Goal: Use online tool/utility: Utilize a website feature to perform a specific function

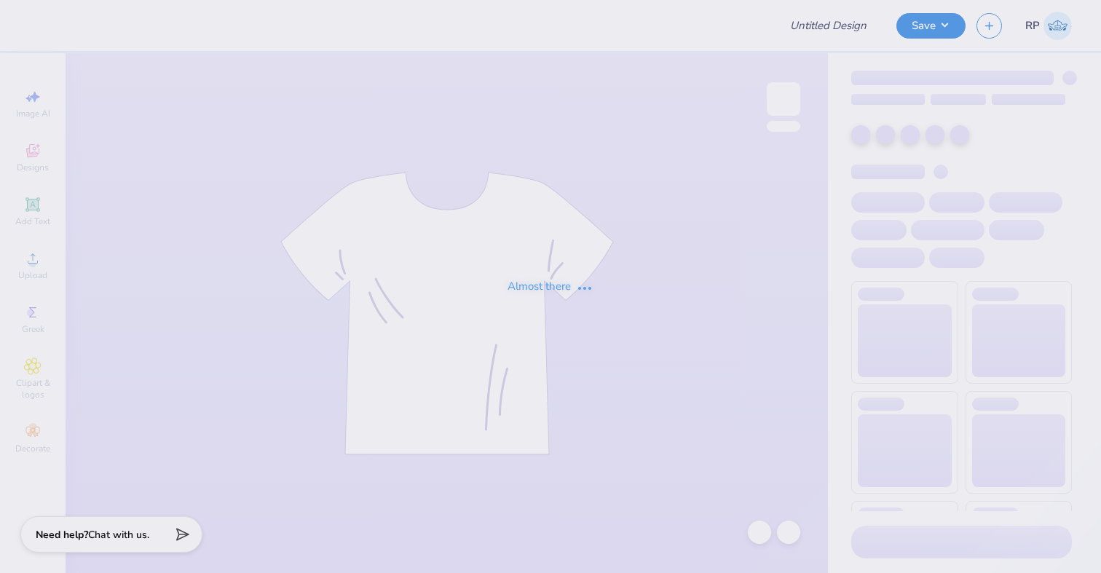
type input "NU KD - Olympic Tank"
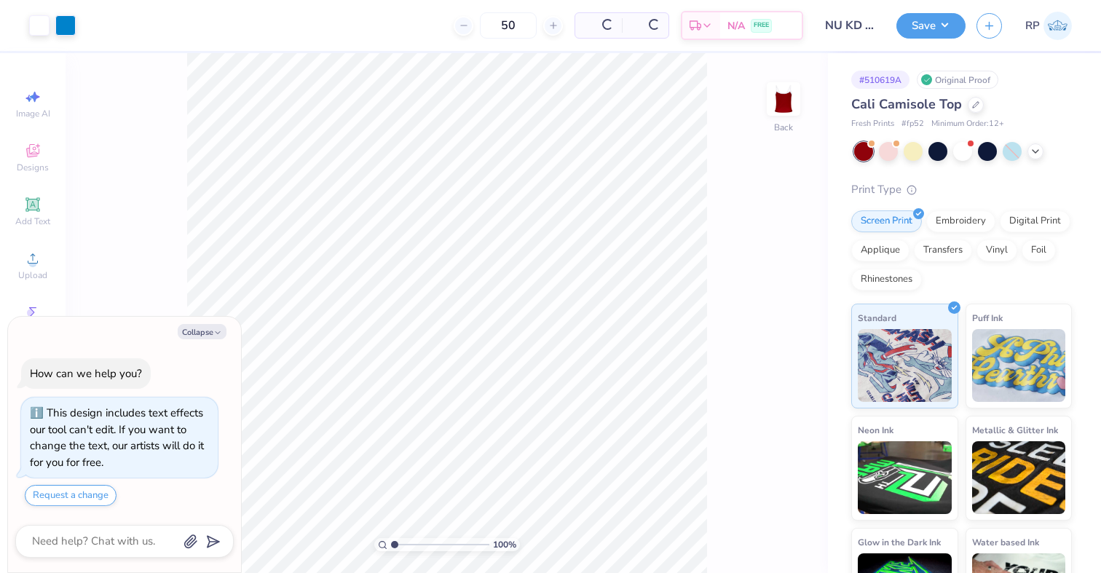
scroll to position [41, 0]
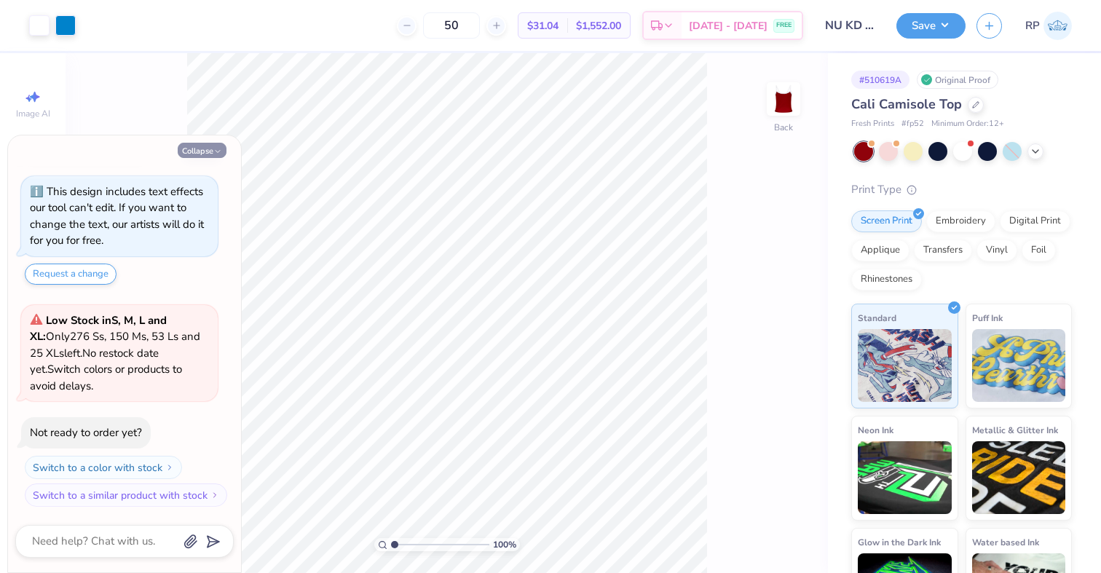
click at [211, 149] on button "Collapse" at bounding box center [202, 150] width 49 height 15
type textarea "x"
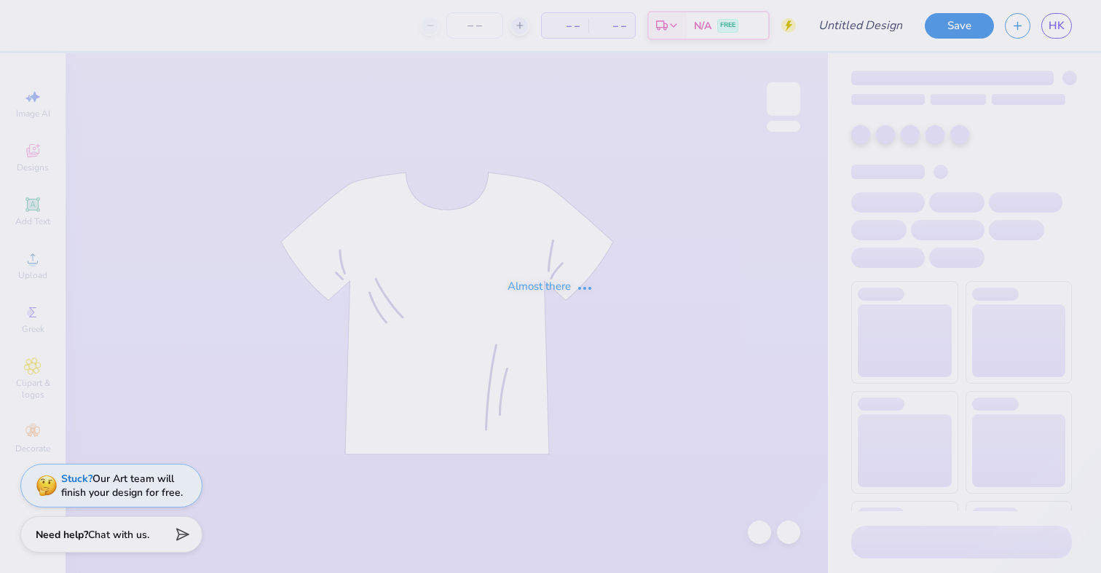
type input "NU KD - Olympic Tank"
type input "50"
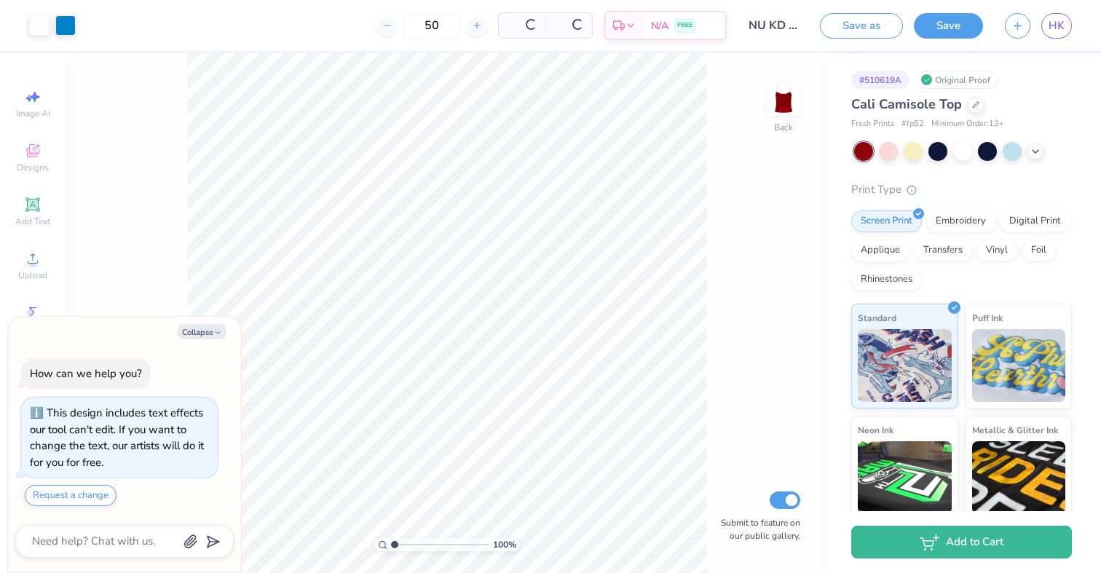
scroll to position [31, 0]
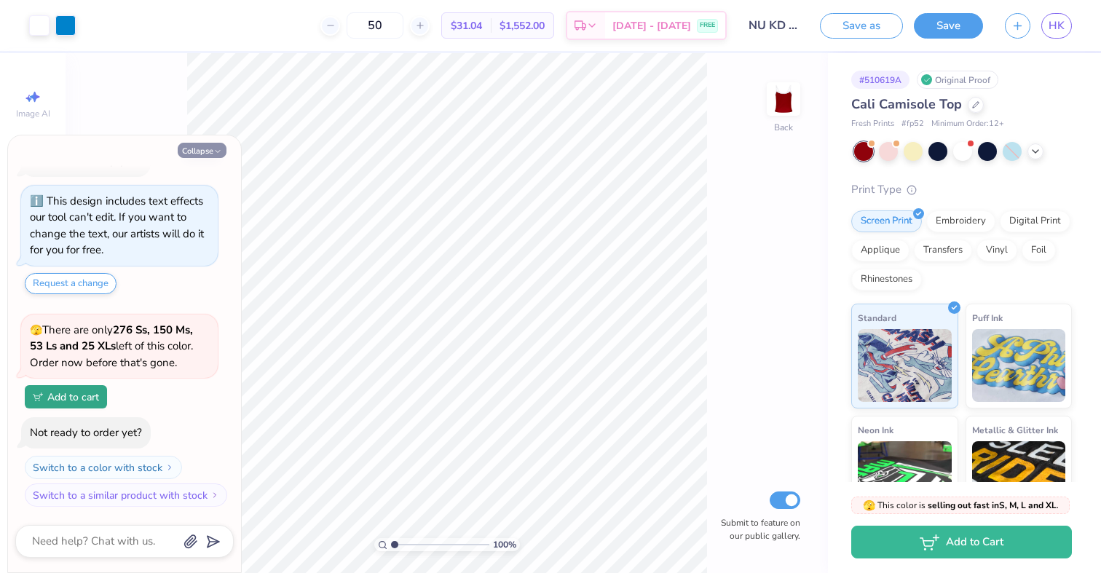
click at [205, 147] on button "Collapse" at bounding box center [202, 150] width 49 height 15
type textarea "x"
